Goal: Navigation & Orientation: Find specific page/section

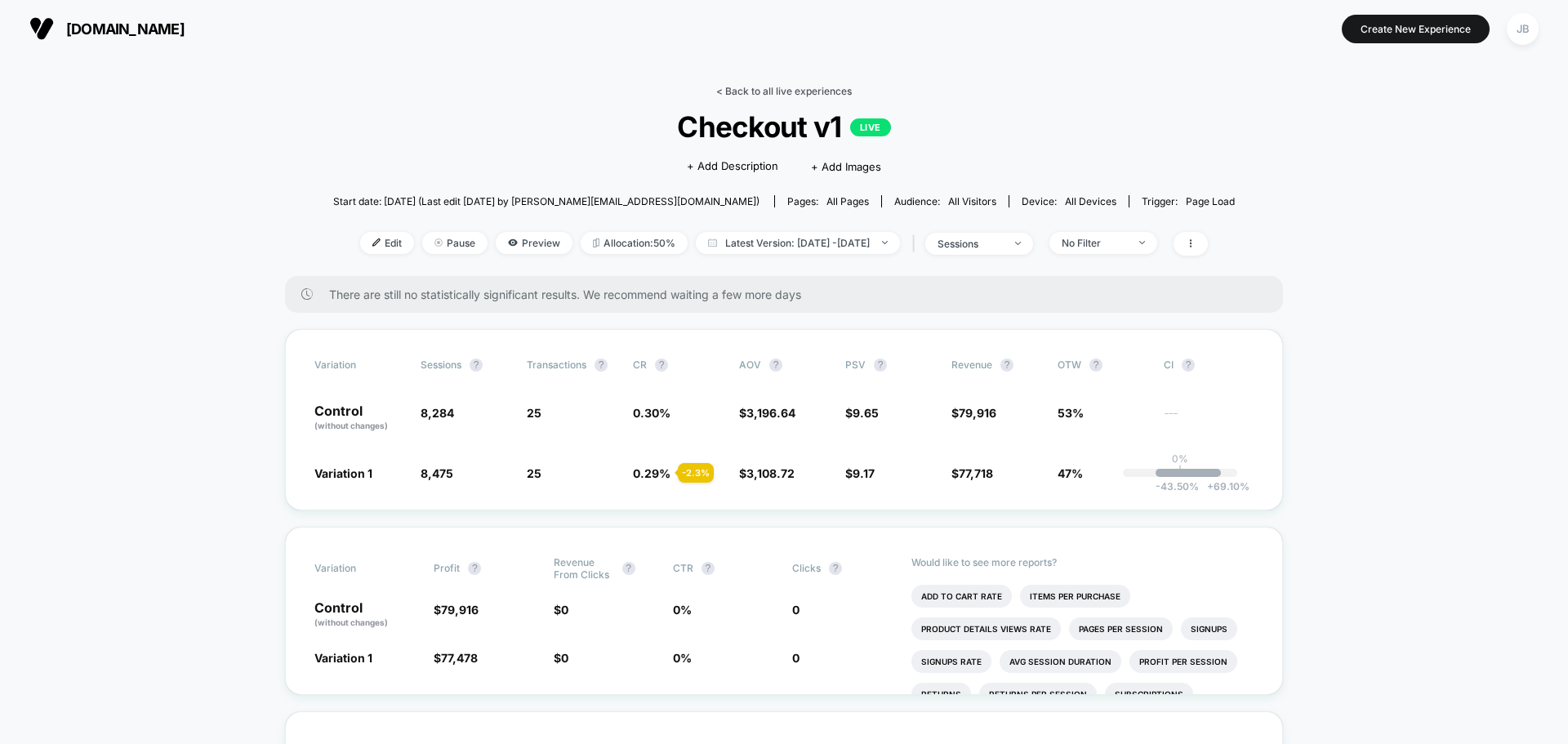
click at [741, 92] on link "< Back to all live experiences" at bounding box center [784, 90] width 135 height 12
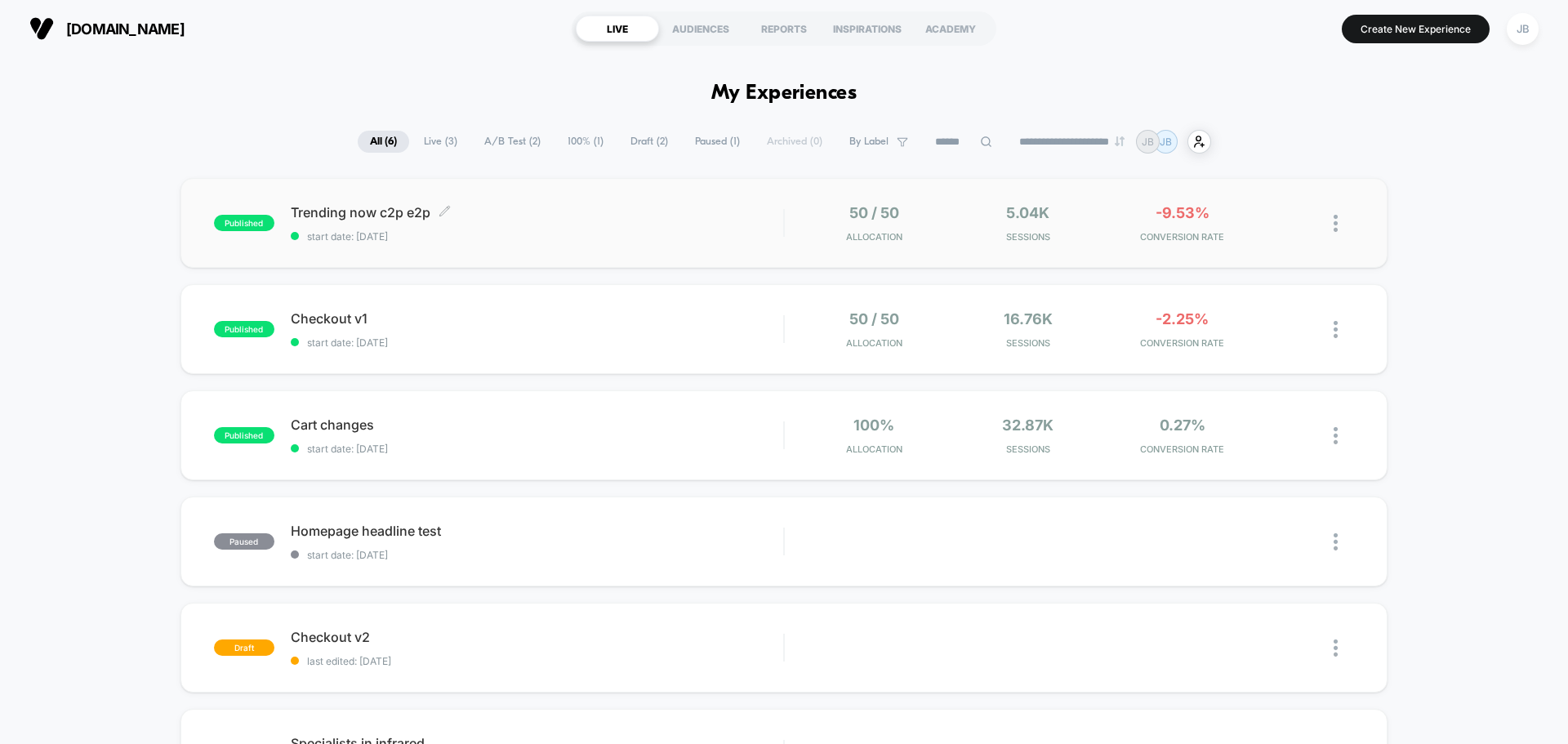
click at [375, 216] on span "Trending now c2p e2p Click to edit experience details" at bounding box center [536, 213] width 492 height 16
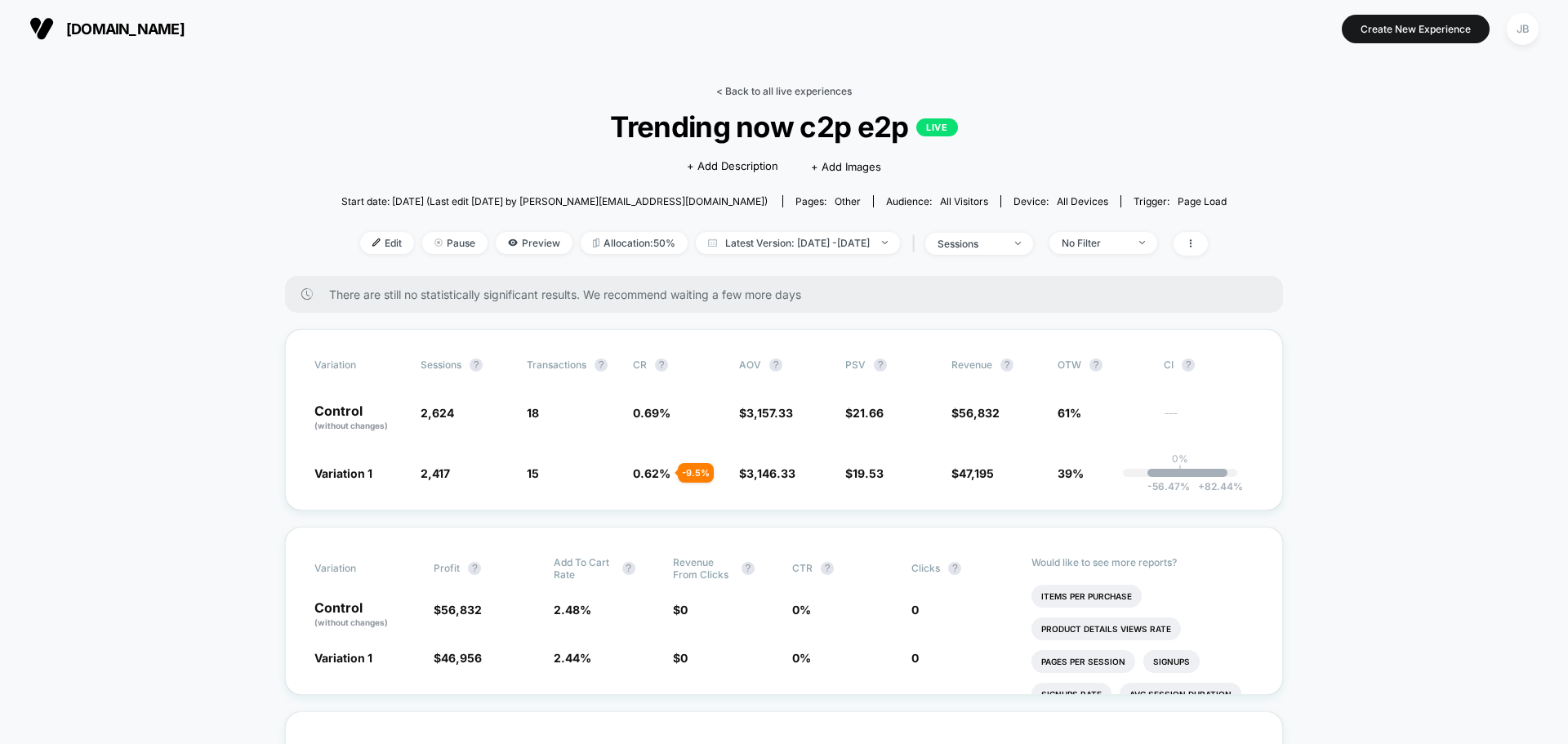
click at [758, 92] on link "< Back to all live experiences" at bounding box center [784, 90] width 135 height 12
